Goal: Entertainment & Leisure: Consume media (video, audio)

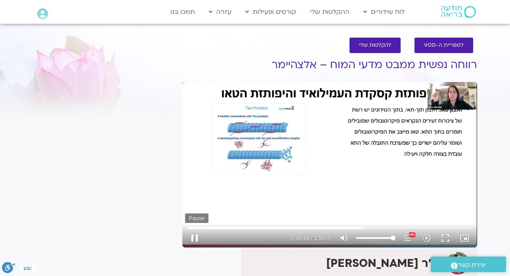
click at [196, 240] on button "pause" at bounding box center [194, 238] width 19 height 19
type input "4125.023004"
click at [195, 240] on button "play_arrow" at bounding box center [194, 238] width 19 height 19
click at [194, 239] on button "pause" at bounding box center [194, 238] width 19 height 19
click at [194, 238] on button "pause" at bounding box center [194, 238] width 19 height 19
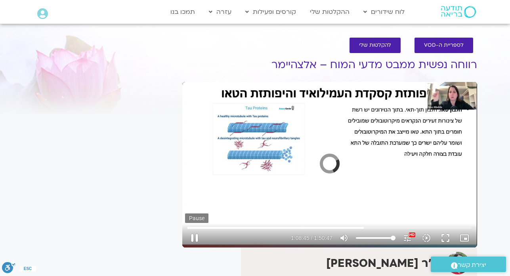
click at [193, 237] on button "pause" at bounding box center [194, 238] width 19 height 19
click at [194, 239] on button "play_arrow" at bounding box center [194, 238] width 19 height 19
click at [193, 238] on button "pause" at bounding box center [194, 238] width 19 height 19
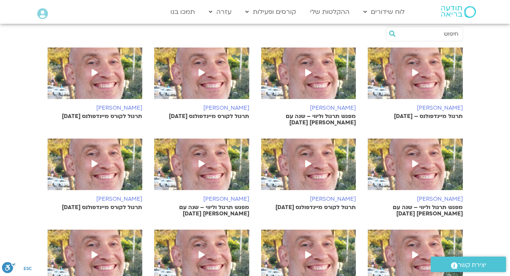
scroll to position [293, 0]
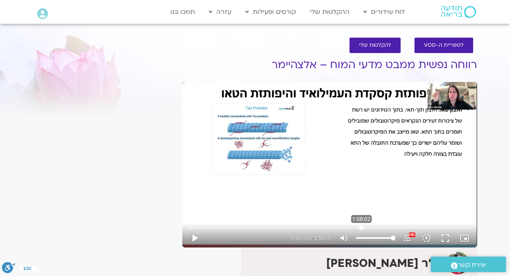
click at [361, 230] on input "Seek" at bounding box center [329, 227] width 284 height 5
click at [193, 240] on button "play_arrow" at bounding box center [194, 238] width 19 height 19
click at [197, 240] on button "pause" at bounding box center [194, 238] width 19 height 19
click at [197, 240] on button "play_arrow" at bounding box center [194, 238] width 19 height 19
click at [197, 240] on button "pause" at bounding box center [194, 238] width 19 height 19
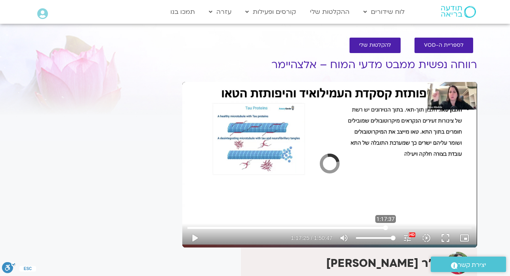
click at [385, 228] on input "Seek" at bounding box center [329, 227] width 284 height 5
click at [198, 237] on button "play_arrow" at bounding box center [194, 238] width 19 height 19
type input "4659.615016"
